Goal: Task Accomplishment & Management: Manage account settings

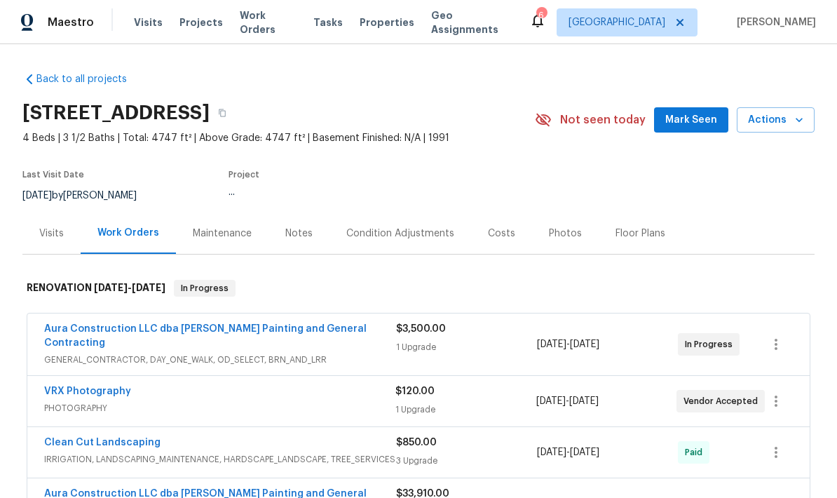
scroll to position [36, 0]
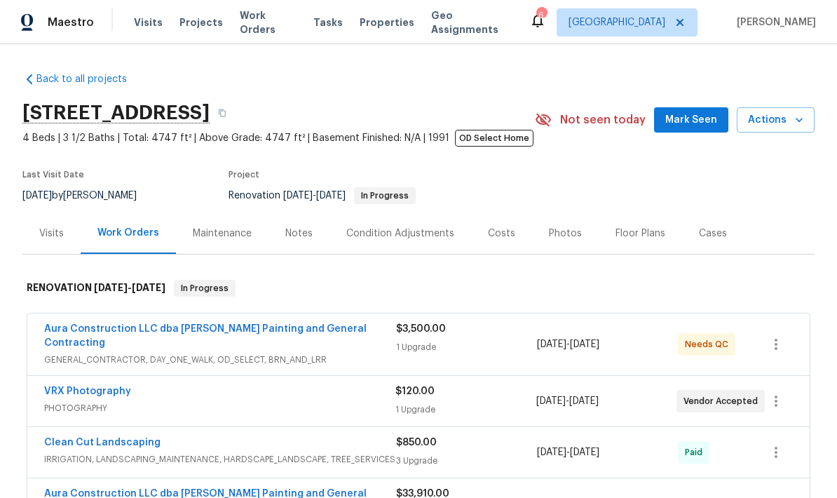
click at [500, 322] on div "$3,500.00" at bounding box center [466, 329] width 141 height 14
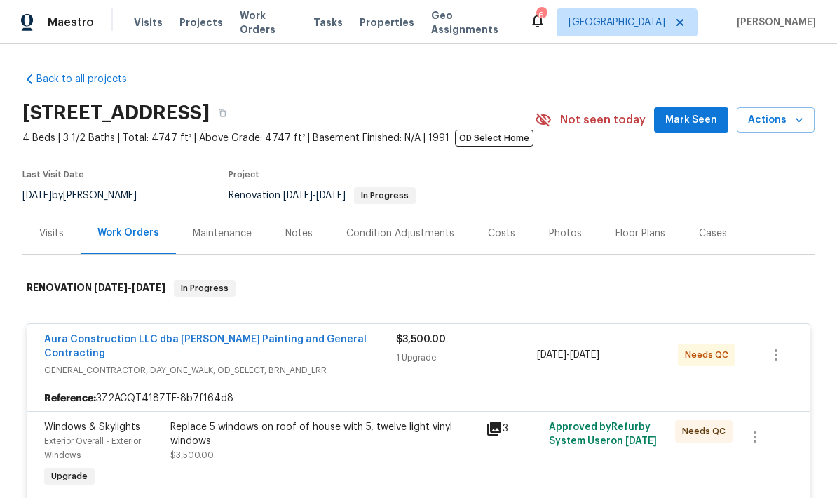
click at [299, 334] on link "Aura Construction LLC dba Logan's Painting and General Contracting" at bounding box center [205, 346] width 322 height 24
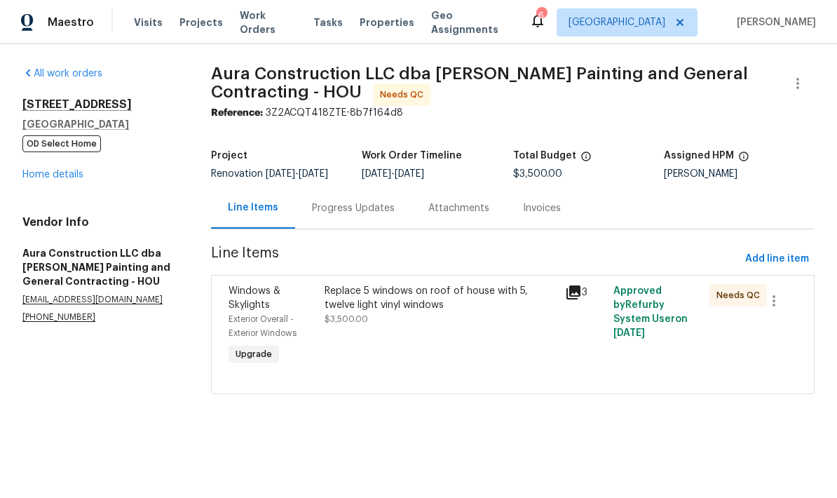
click at [472, 310] on div "Replace 5 windows on roof of house with 5, twelve light vinyl windows" at bounding box center [441, 298] width 232 height 28
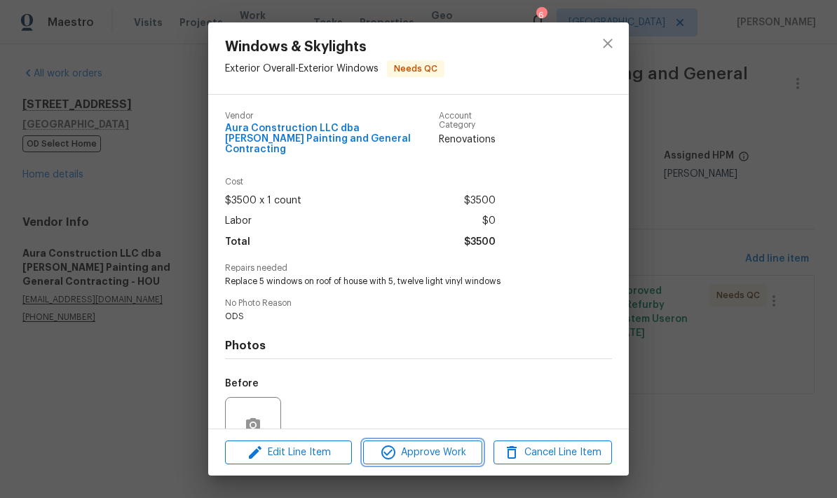
click at [449, 450] on span "Approve Work" at bounding box center [422, 453] width 110 height 18
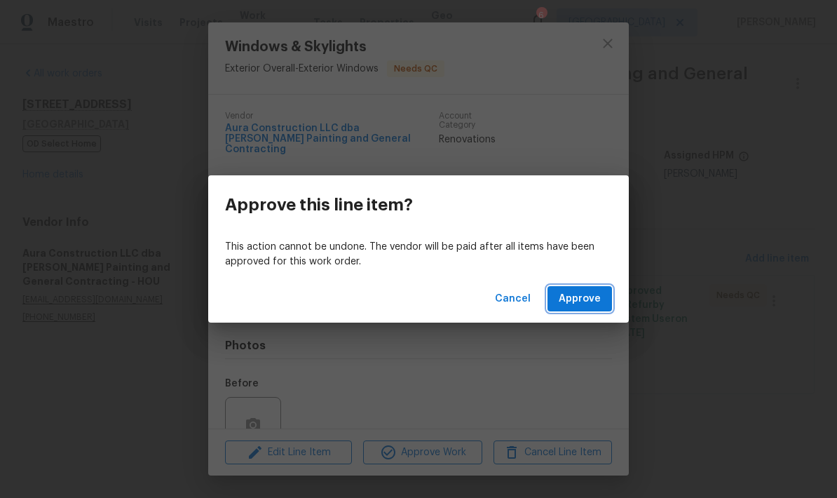
click at [597, 300] on span "Approve" at bounding box center [580, 299] width 42 height 18
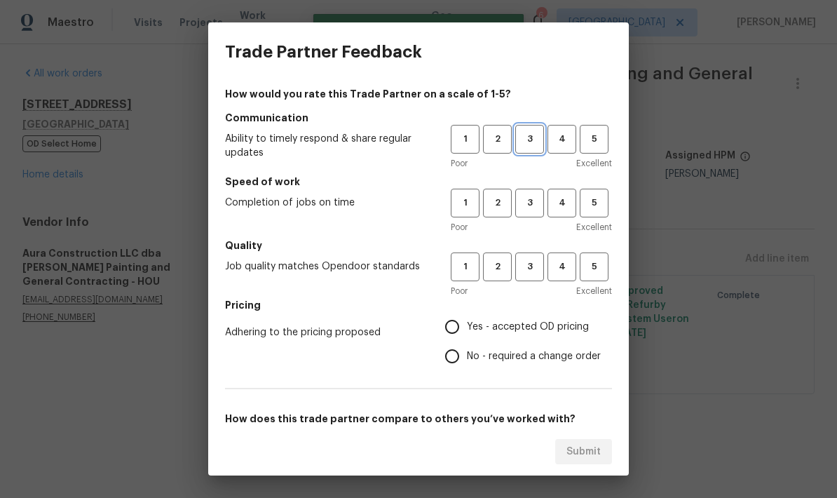
click at [536, 135] on span "3" at bounding box center [530, 139] width 26 height 16
click at [533, 203] on span "3" at bounding box center [530, 203] width 26 height 16
click at [530, 261] on span "3" at bounding box center [530, 267] width 26 height 16
click at [458, 357] on input "No - required a change order" at bounding box center [451, 355] width 29 height 29
radio input "true"
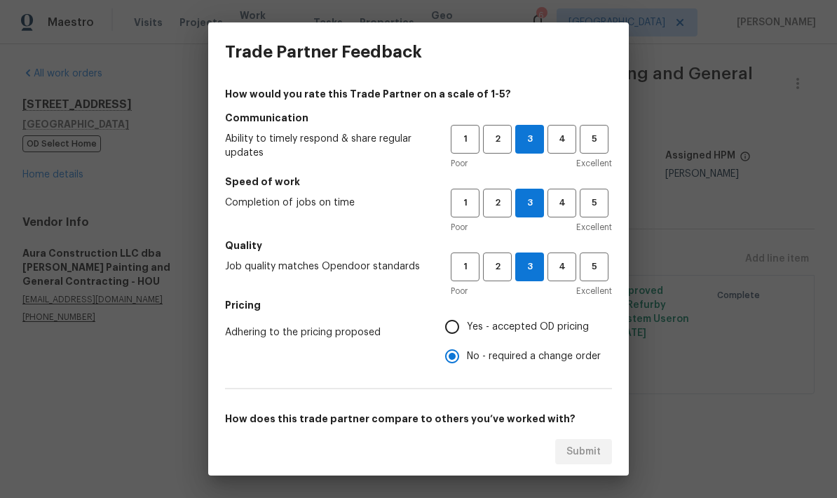
click at [460, 313] on input "Yes - accepted OD pricing" at bounding box center [451, 326] width 29 height 29
radio input "true"
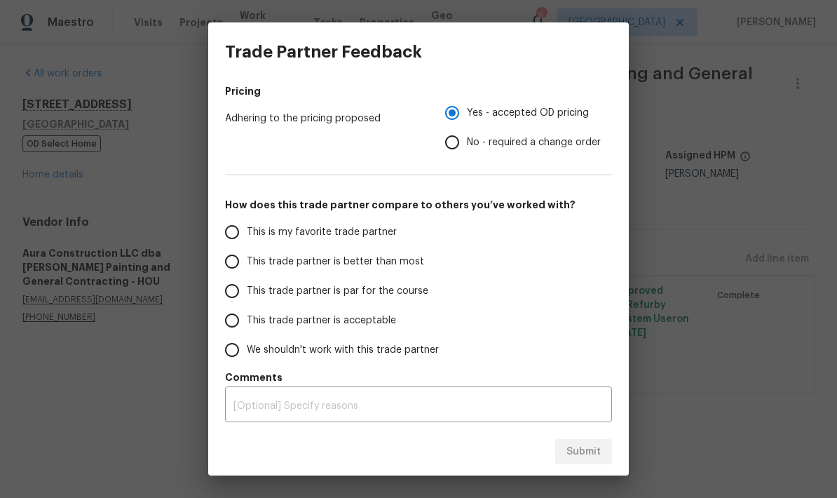
scroll to position [214, 0]
click at [229, 236] on input "This is my favorite trade partner" at bounding box center [231, 231] width 29 height 29
radio input "false"
click at [236, 267] on input "This trade partner is better than most" at bounding box center [231, 261] width 29 height 29
click at [590, 442] on button "Submit" at bounding box center [583, 452] width 57 height 26
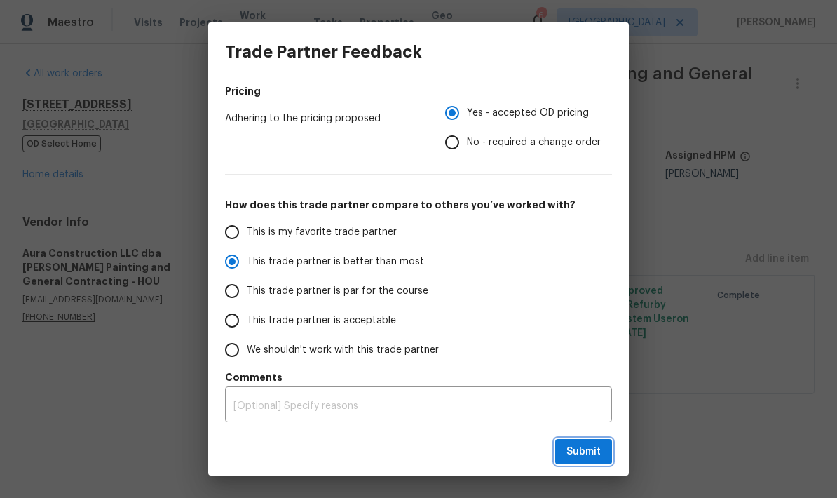
radio input "true"
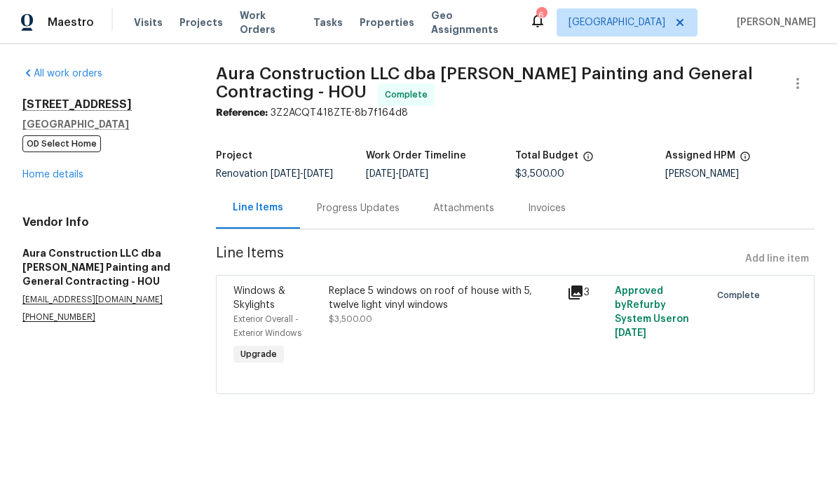
radio input "false"
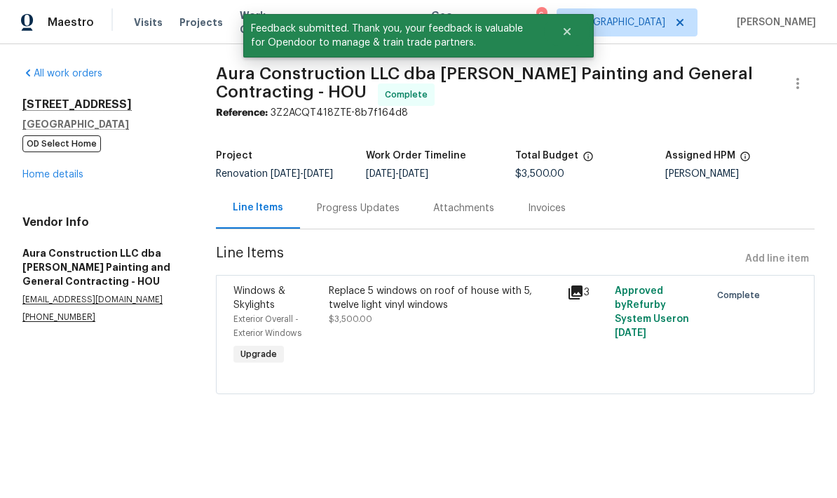
click at [61, 173] on link "Home details" at bounding box center [52, 175] width 61 height 10
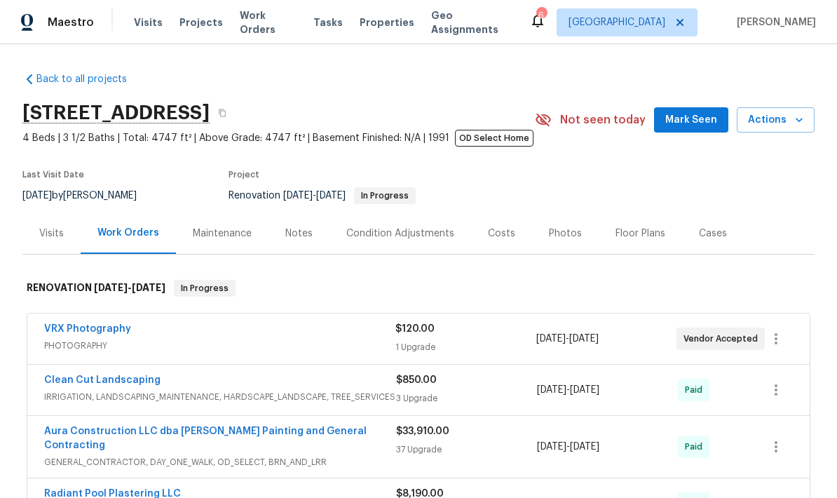
click at [785, 130] on button "Actions" at bounding box center [776, 120] width 78 height 26
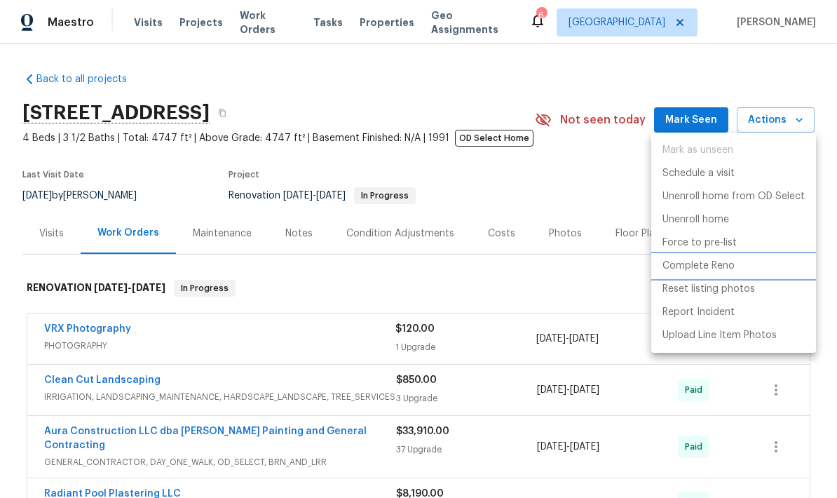
click at [725, 264] on p "Complete Reno" at bounding box center [698, 266] width 72 height 15
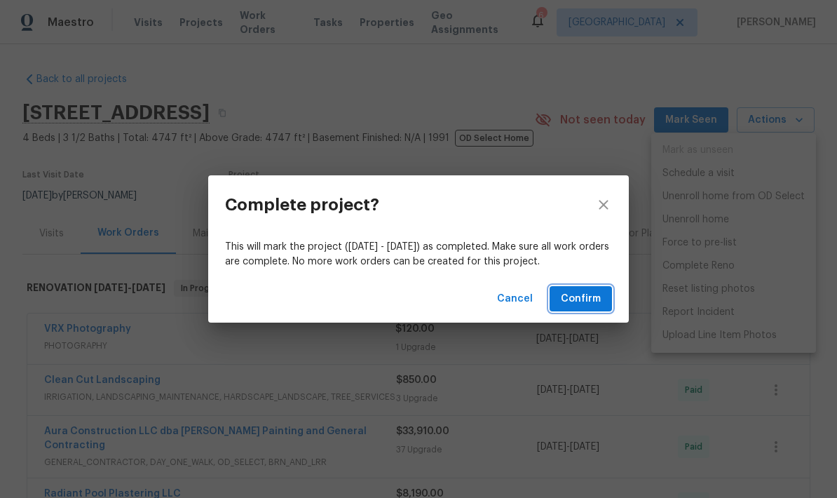
click at [604, 297] on button "Confirm" at bounding box center [581, 299] width 62 height 26
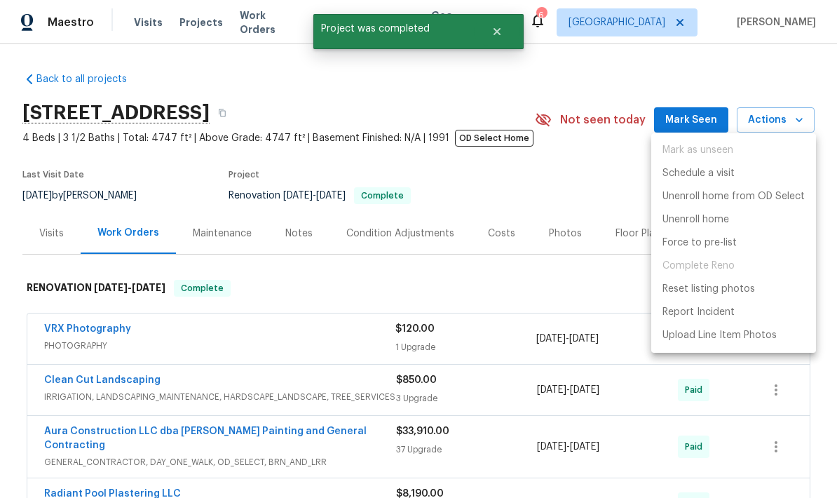
click at [609, 185] on div at bounding box center [418, 249] width 837 height 498
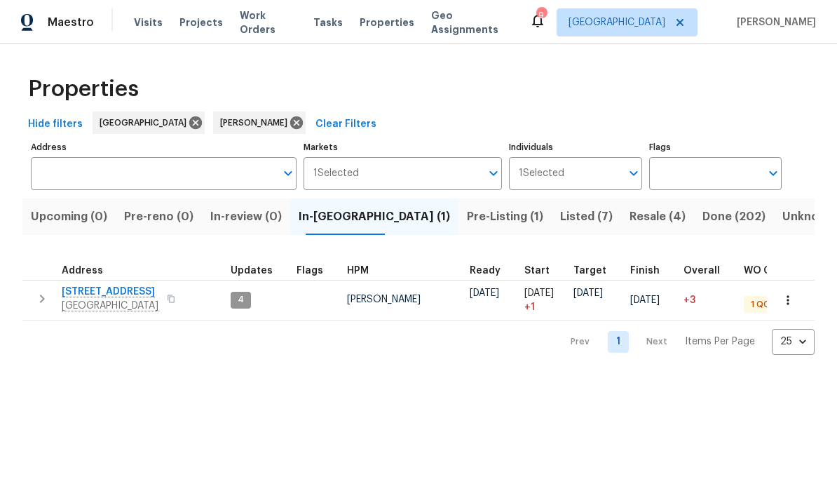
click at [467, 217] on span "Pre-Listing (1)" at bounding box center [505, 217] width 76 height 20
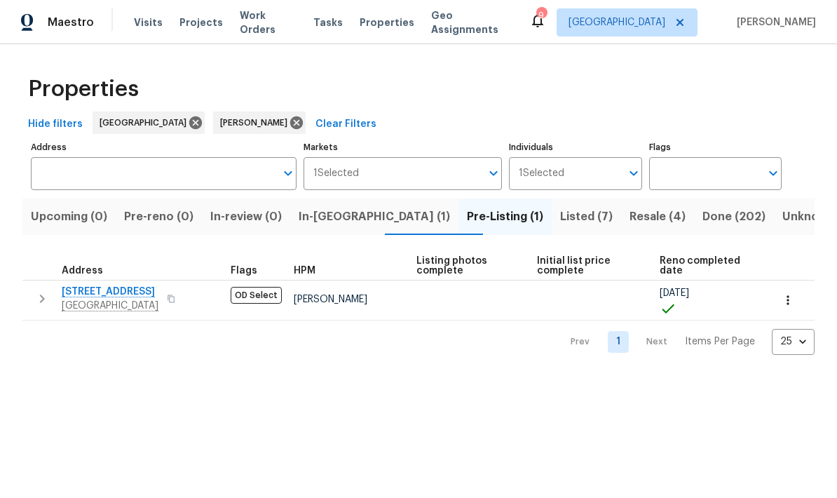
click at [141, 291] on span "1571 Mission Springs Dr" at bounding box center [110, 292] width 97 height 14
click at [793, 290] on button "button" at bounding box center [787, 300] width 31 height 31
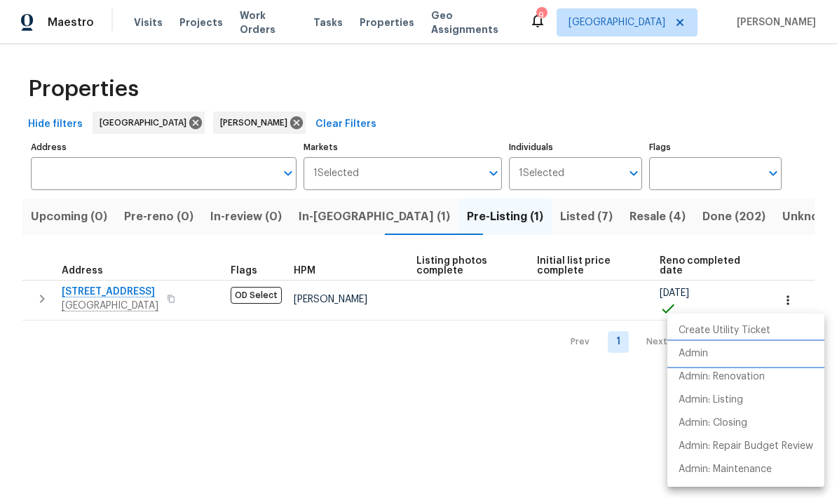
click at [707, 355] on p "Admin" at bounding box center [693, 353] width 29 height 15
click at [127, 301] on div at bounding box center [418, 249] width 837 height 498
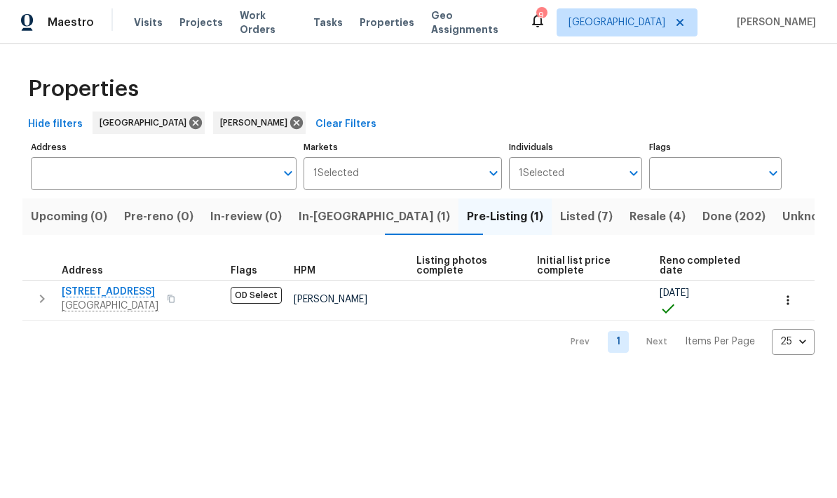
click at [120, 292] on span "1571 Mission Springs Dr" at bounding box center [110, 292] width 97 height 14
click at [348, 217] on span "In-reno (1)" at bounding box center [374, 217] width 151 height 20
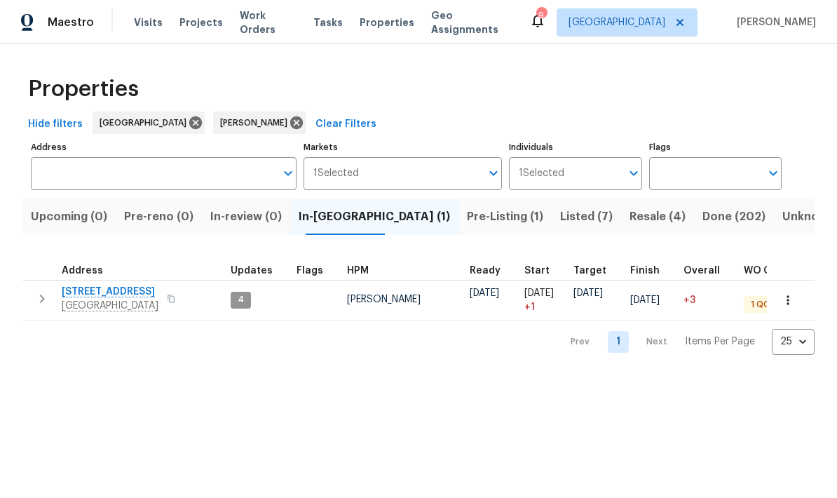
click at [125, 294] on span "[STREET_ADDRESS]" at bounding box center [110, 292] width 97 height 14
click at [99, 289] on span "[STREET_ADDRESS]" at bounding box center [110, 292] width 97 height 14
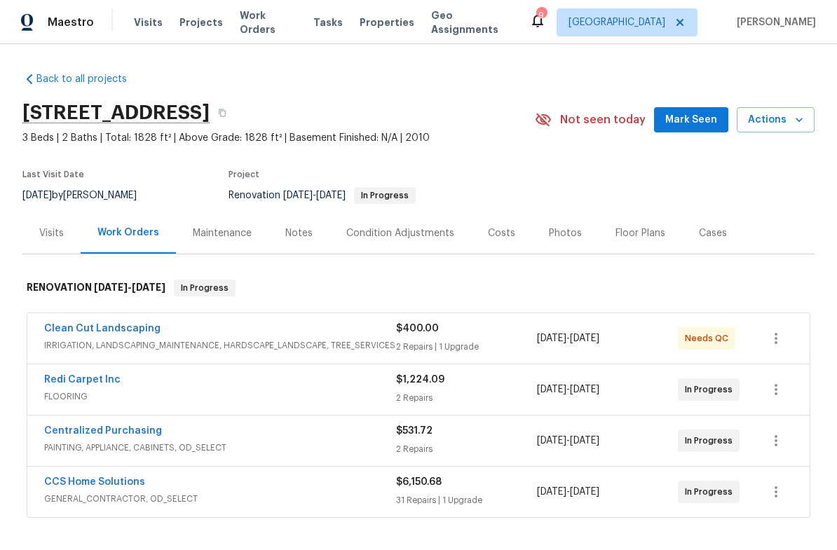
click at [594, 28] on div "Maestro Visits Projects Work Orders Tasks Properties Geo Assignments 9 [GEOGRAP…" at bounding box center [418, 22] width 837 height 44
click at [622, 11] on div "9 Houston [PERSON_NAME]" at bounding box center [672, 22] width 287 height 28
click at [546, 13] on div "9" at bounding box center [541, 15] width 10 height 14
click at [546, 14] on icon at bounding box center [537, 20] width 17 height 17
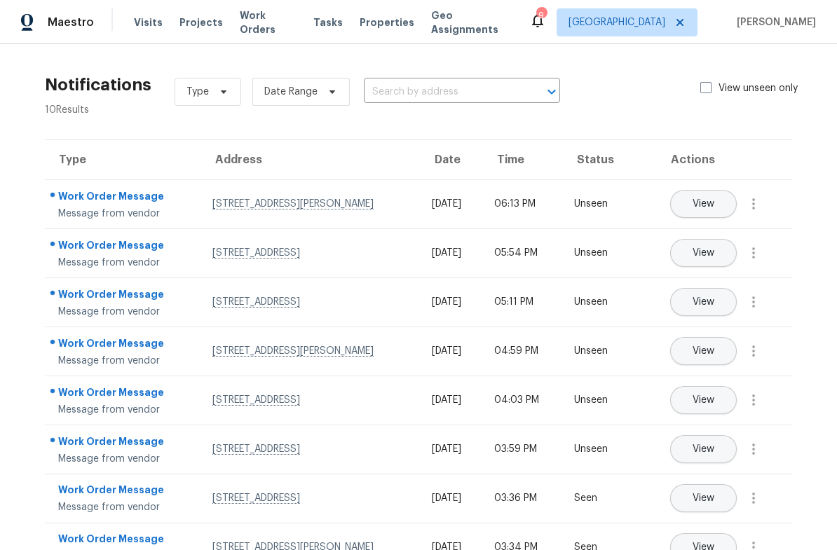
click at [709, 84] on span at bounding box center [705, 87] width 11 height 11
click at [709, 84] on input "View unseen only" at bounding box center [704, 85] width 9 height 9
checkbox input "true"
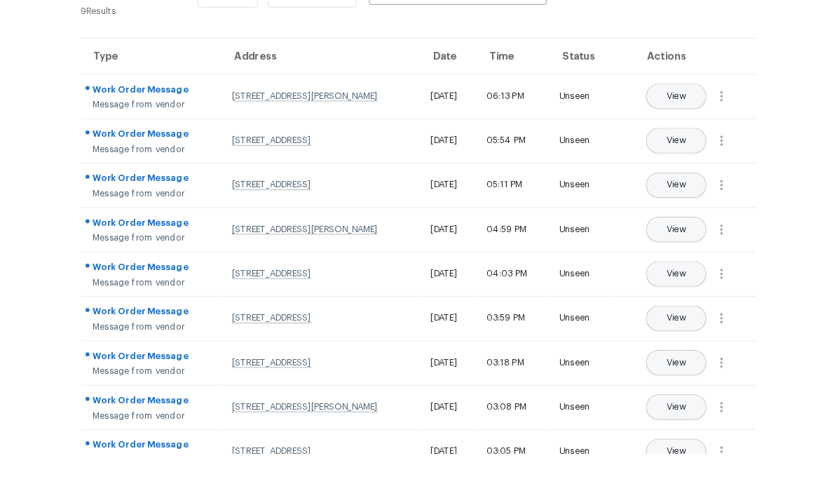
scroll to position [56, 0]
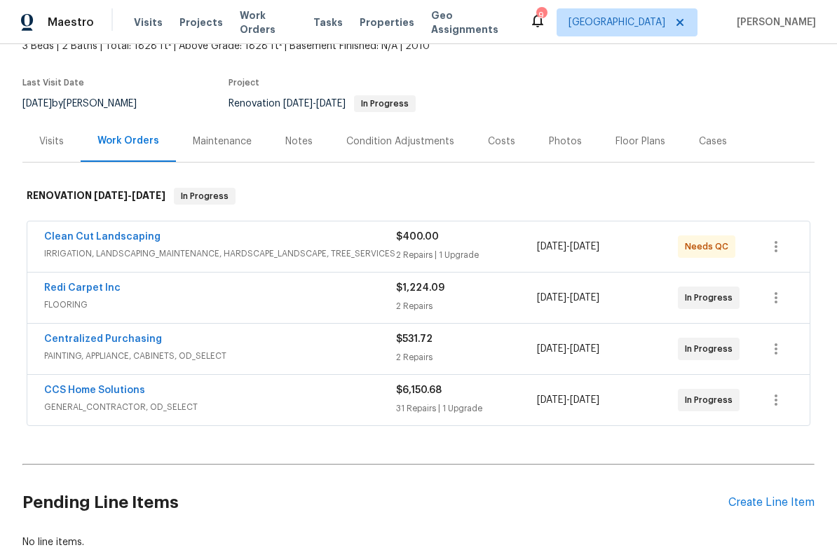
scroll to position [93, 0]
click at [94, 403] on span "GENERAL_CONTRACTOR, OD_SELECT" at bounding box center [220, 407] width 352 height 14
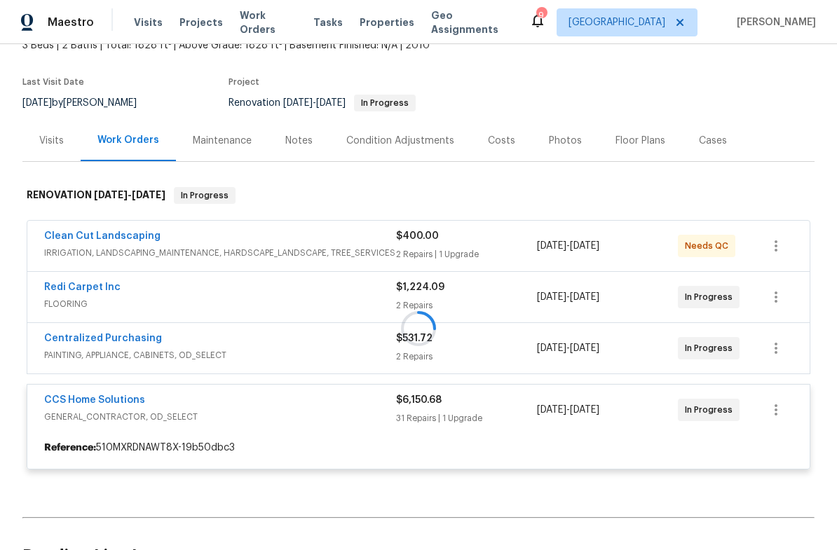
click at [107, 397] on div at bounding box center [418, 328] width 792 height 311
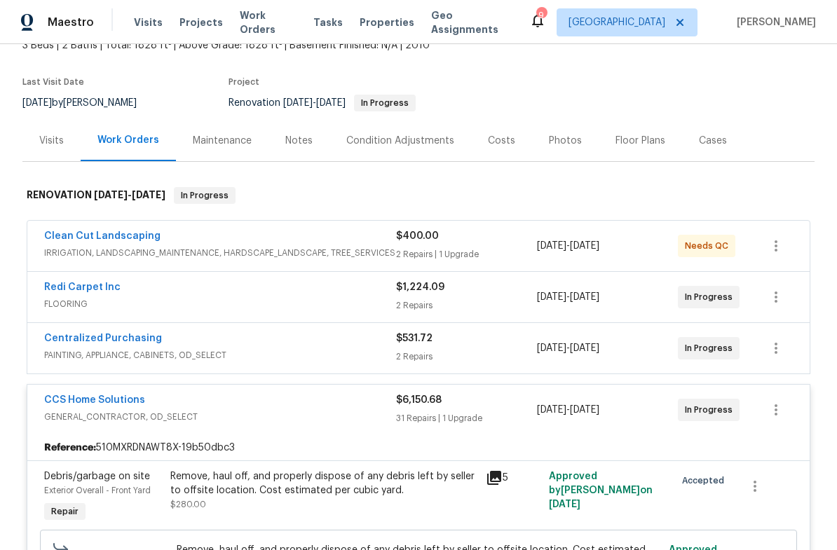
click at [109, 400] on link "CCS Home Solutions" at bounding box center [94, 400] width 101 height 10
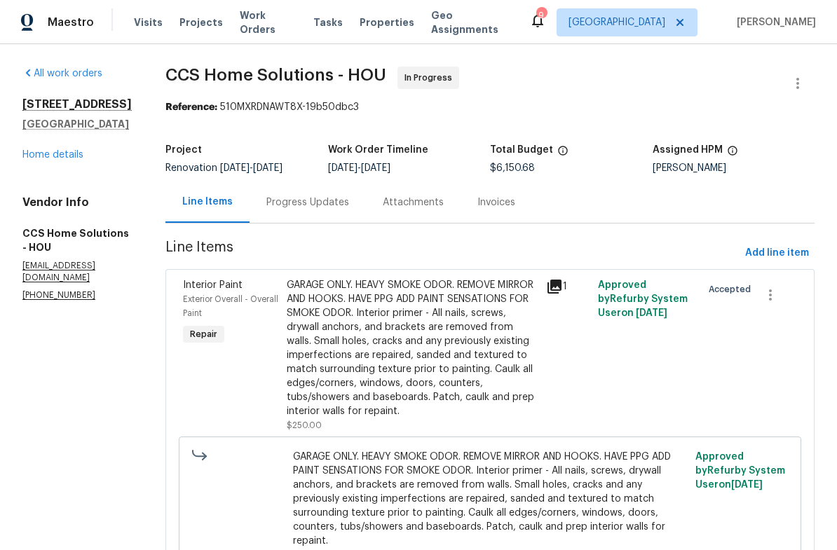
click at [67, 151] on link "Home details" at bounding box center [52, 155] width 61 height 10
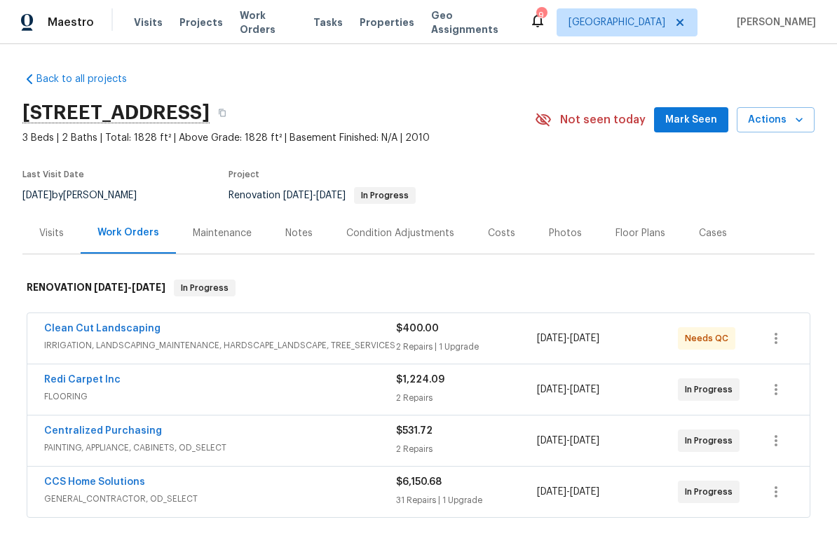
click at [292, 239] on div "Notes" at bounding box center [298, 233] width 27 height 14
